Goal: Information Seeking & Learning: Learn about a topic

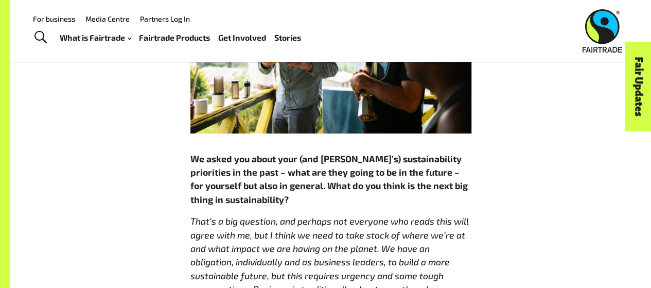
scroll to position [4220, 0]
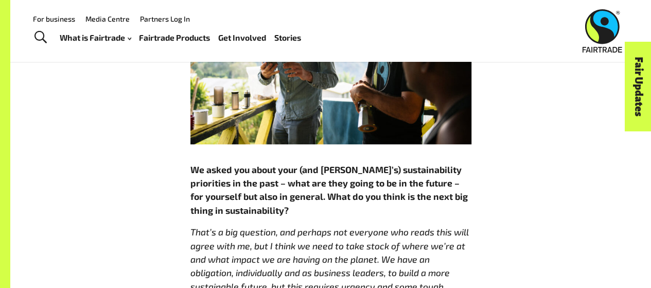
drag, startPoint x: 253, startPoint y: 185, endPoint x: 301, endPoint y: 214, distance: 55.7
click at [301, 225] on p "That’s a big question, and perhaps not everyone who reads this will agree with …" at bounding box center [330, 279] width 281 height 109
copy em "Business is traditionally about growth and an obsessive focus on the bottom lin…"
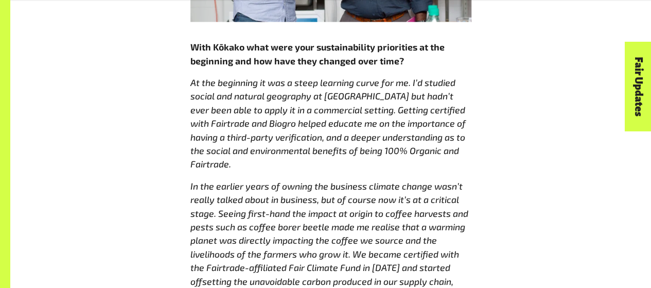
scroll to position [3163, 0]
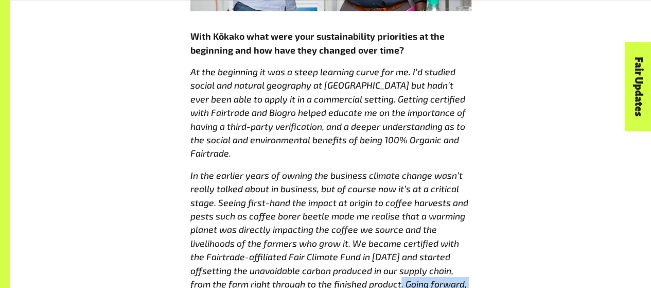
drag, startPoint x: 406, startPoint y: 196, endPoint x: 411, endPoint y: 253, distance: 56.8
click at [411, 253] on p "In the earlier years of owning the business climate change wasn’t really talked…" at bounding box center [330, 256] width 281 height 177
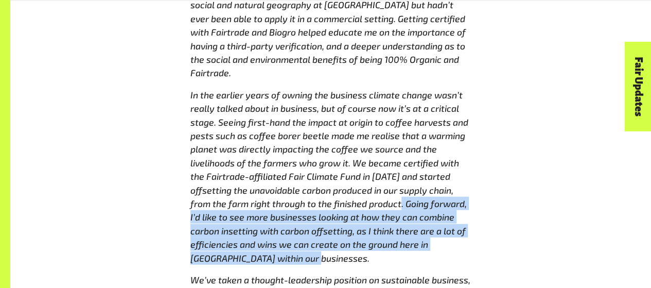
scroll to position [3245, 0]
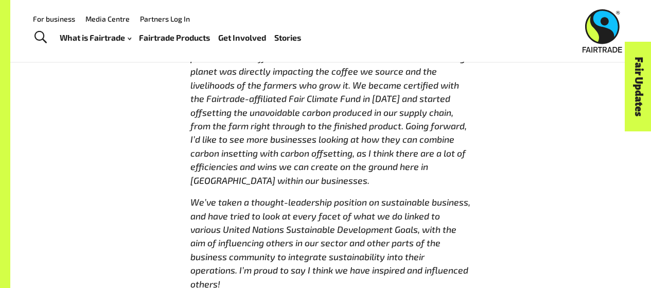
scroll to position [3317, 0]
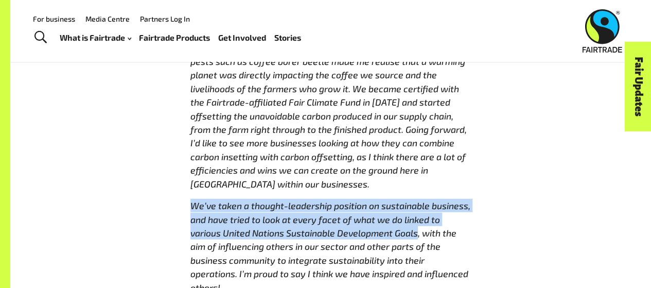
drag, startPoint x: 191, startPoint y: 117, endPoint x: 384, endPoint y: 142, distance: 194.5
click at [384, 200] on em "We’ve taken a thought-leadership position on sustainable business, and have tri…" at bounding box center [330, 246] width 280 height 93
copy em "We’ve taken a thought-leadership position on sustainable business, and have tri…"
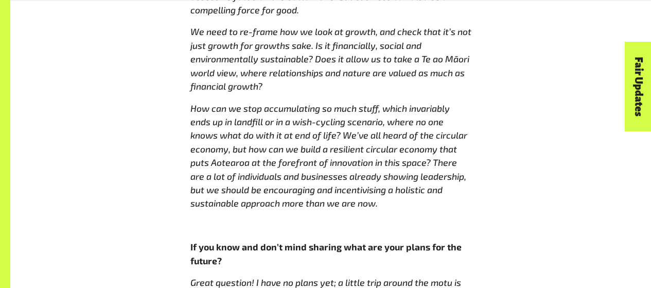
scroll to position [4590, 0]
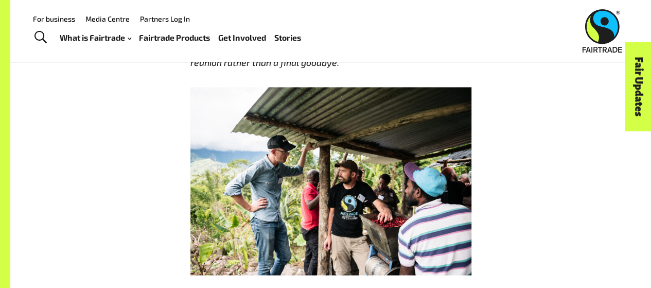
click at [400, 204] on img at bounding box center [330, 180] width 281 height 187
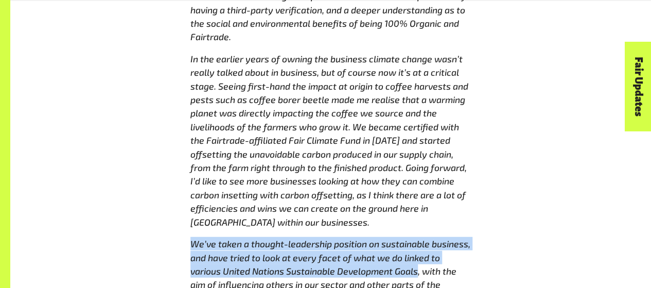
scroll to position [3280, 0]
copy em "We’ve taken a thought-leadership position on sustainable business, and have tri…"
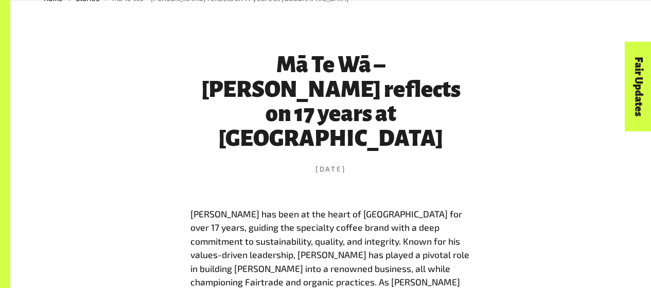
scroll to position [371, 0]
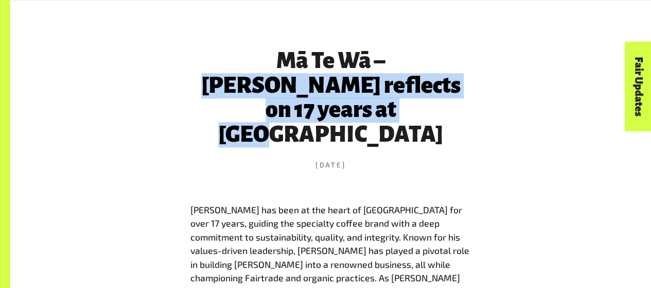
drag, startPoint x: 324, startPoint y: 61, endPoint x: 395, endPoint y: 101, distance: 81.8
click at [395, 101] on h1 "Mā Te Wā – [PERSON_NAME] reflects on 17 years at [GEOGRAPHIC_DATA]" at bounding box center [330, 98] width 281 height 98
copy h1 "[PERSON_NAME] reflects on 17 years at [GEOGRAPHIC_DATA]"
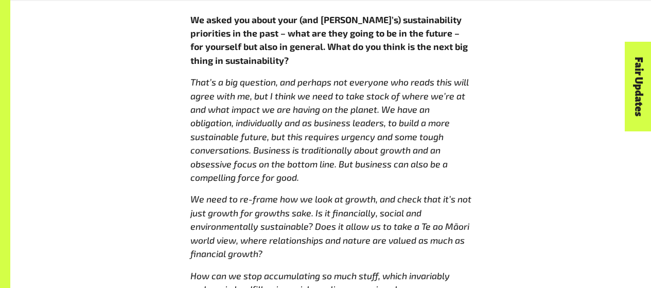
scroll to position [4385, 0]
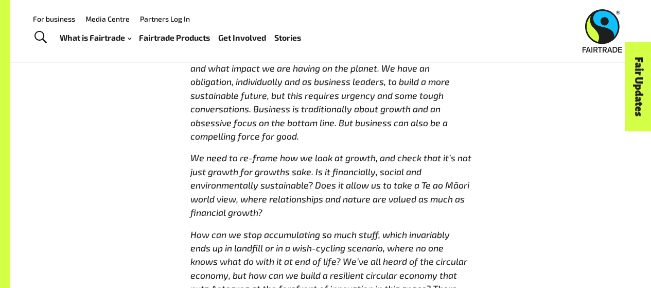
scroll to position [4409, 0]
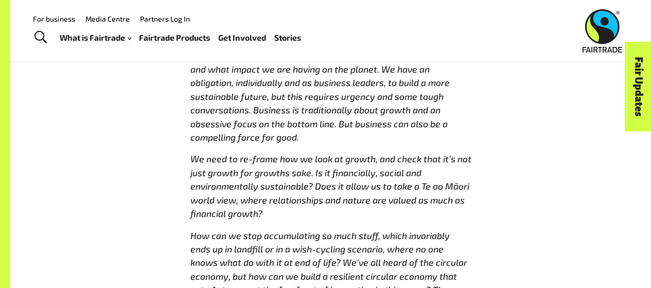
click at [341, 27] on div "For business Media Centre Partners Log In What is Fairtrade How Fairtrade works…" at bounding box center [250, 31] width 454 height 40
